Goal: Navigation & Orientation: Find specific page/section

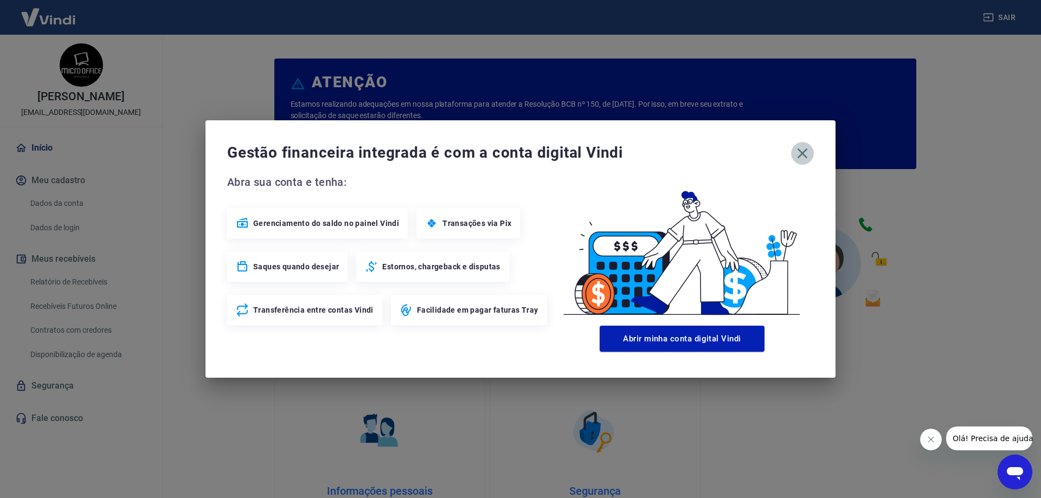
click at [808, 150] on icon "button" at bounding box center [802, 153] width 17 height 17
click at [803, 152] on icon "button" at bounding box center [803, 154] width 10 height 10
